Goal: Navigation & Orientation: Find specific page/section

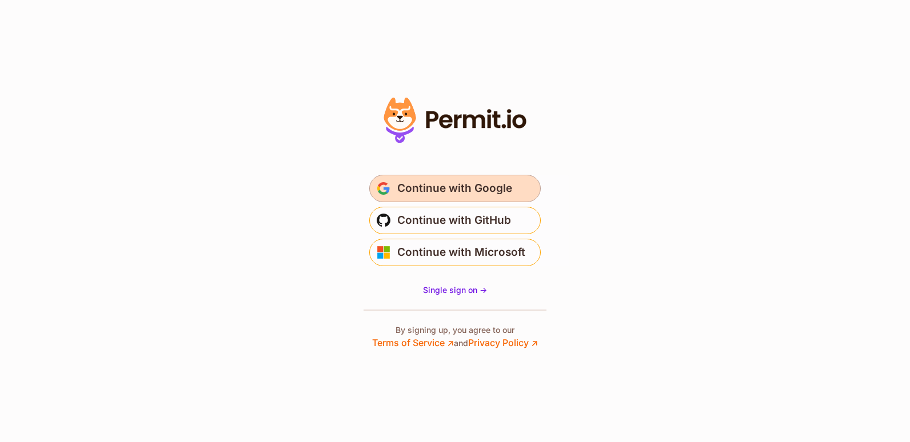
click at [407, 182] on span "Continue with Google" at bounding box center [454, 189] width 115 height 18
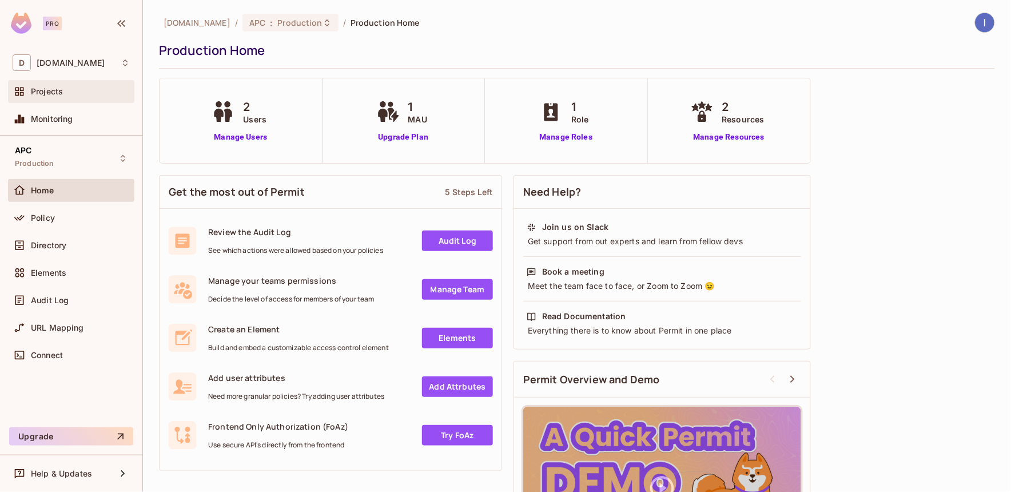
click at [54, 95] on span "Projects" at bounding box center [47, 91] width 32 height 9
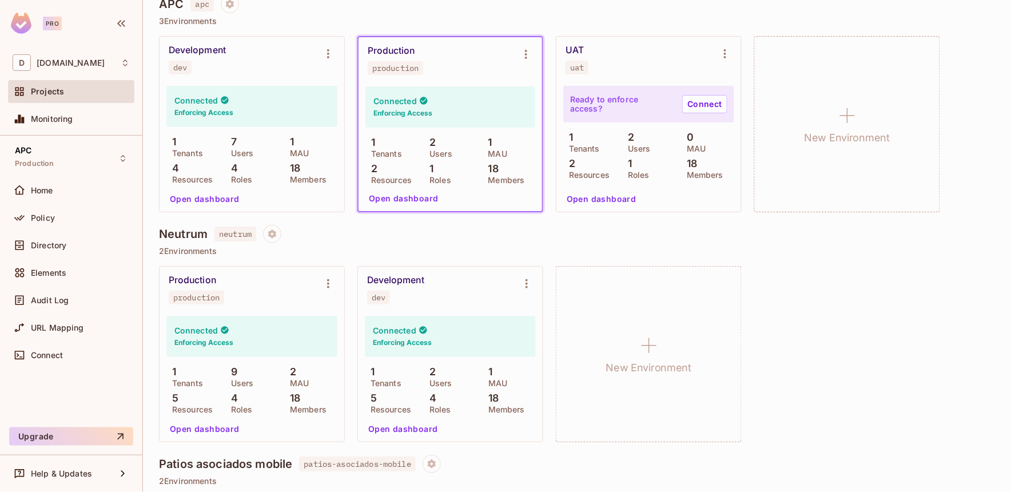
scroll to position [1016, 0]
